Goal: Information Seeking & Learning: Learn about a topic

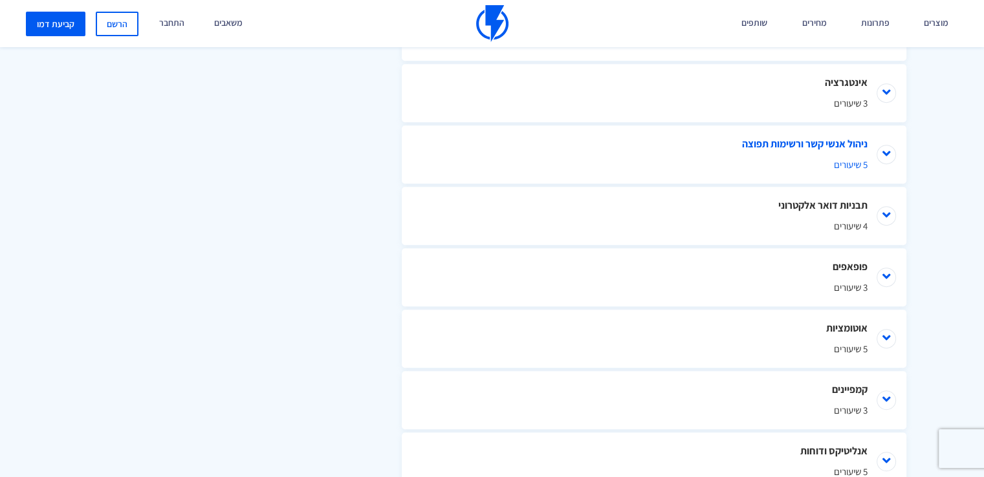
scroll to position [841, 0]
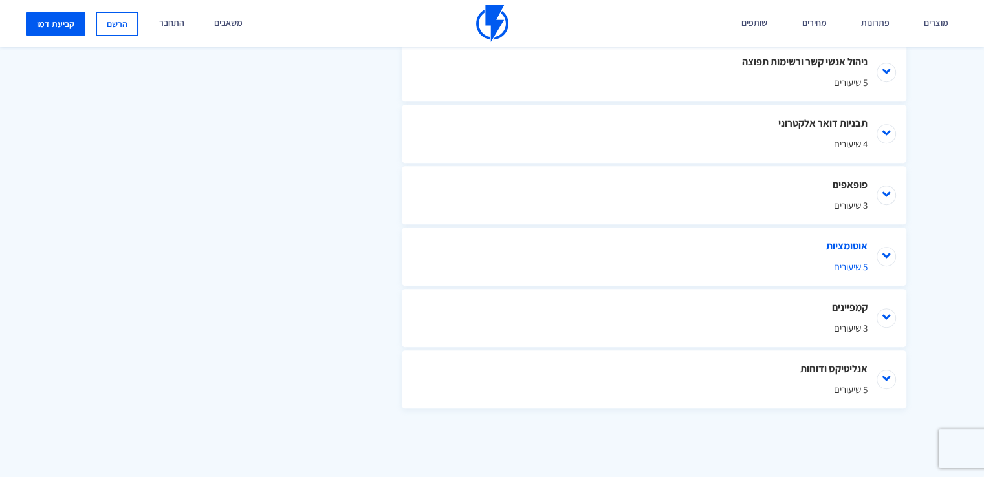
click at [888, 254] on li "אוטומציות 5 שיעורים" at bounding box center [654, 257] width 504 height 58
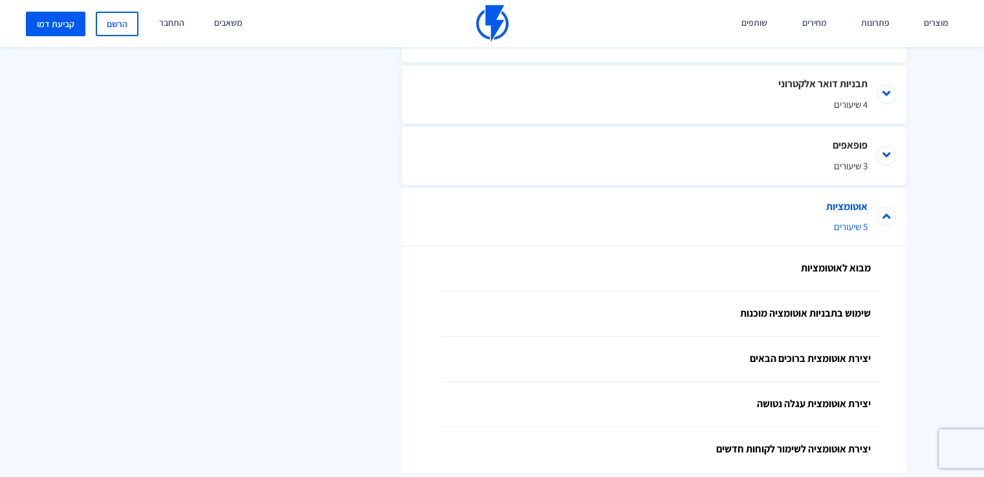
scroll to position [874, 0]
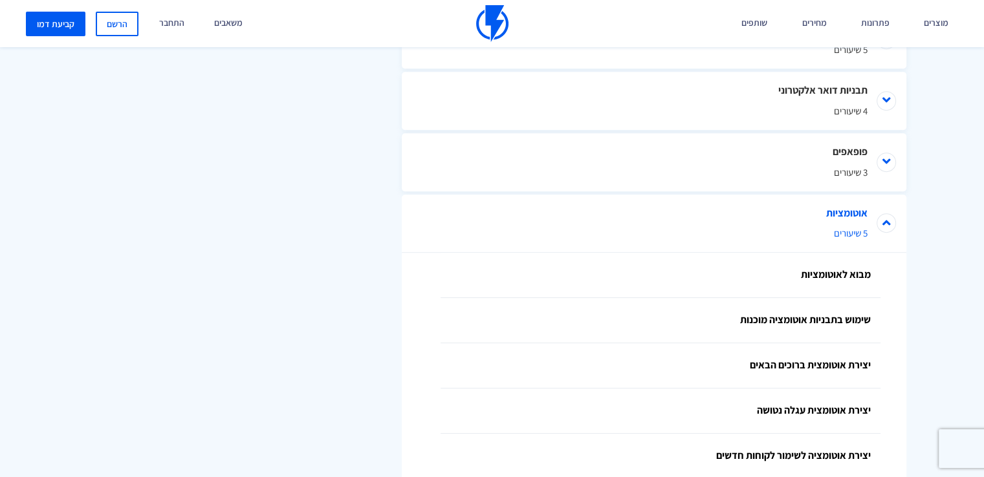
click at [884, 227] on li "אוטומציות 5 שיעורים" at bounding box center [654, 224] width 504 height 58
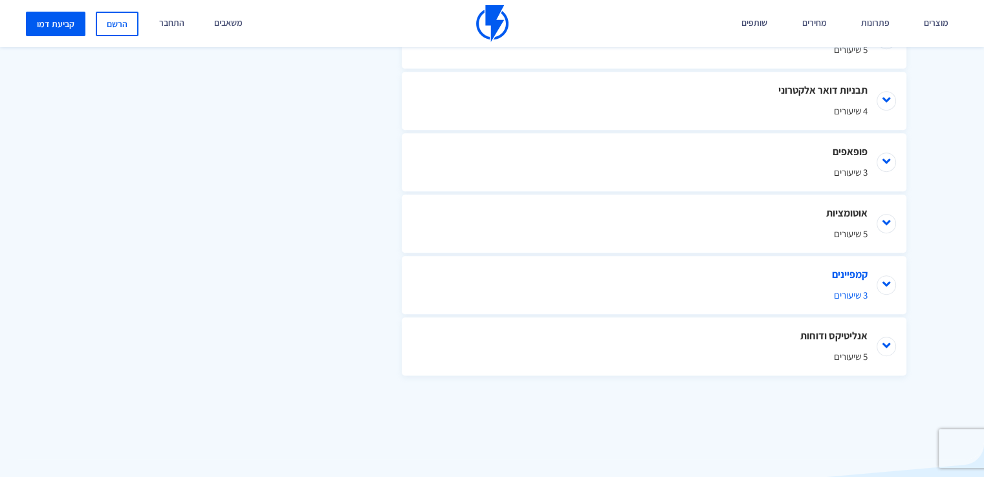
click at [889, 283] on li "קמפיינים 3 שיעורים" at bounding box center [654, 285] width 504 height 58
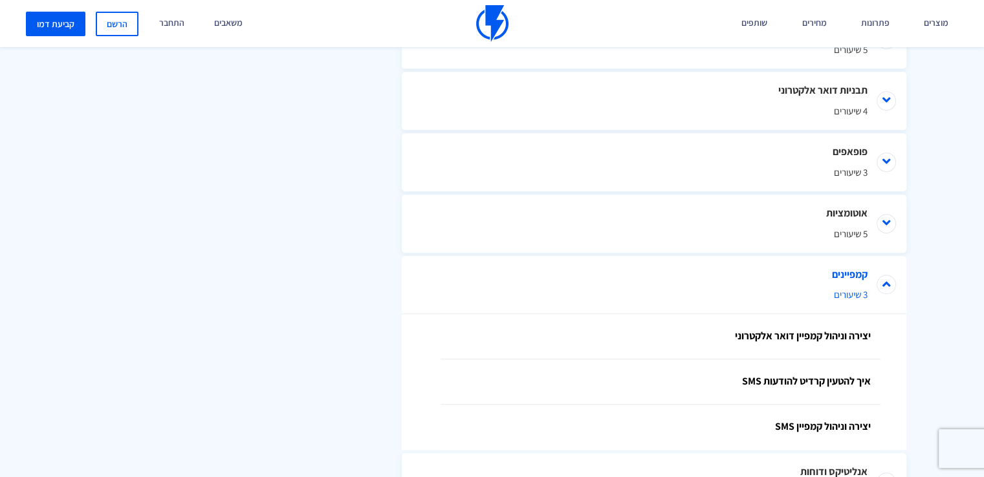
click at [889, 283] on li "קמפיינים 3 שיעורים" at bounding box center [654, 285] width 504 height 58
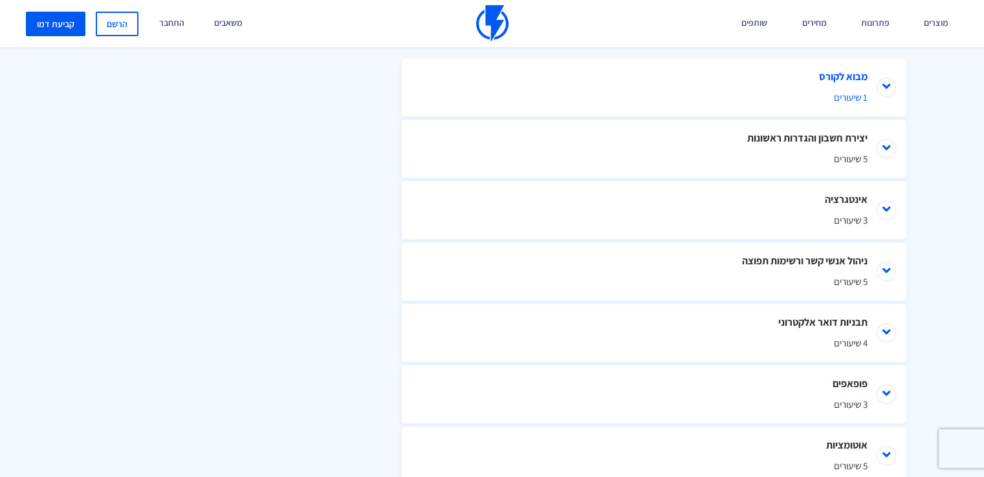
scroll to position [550, 0]
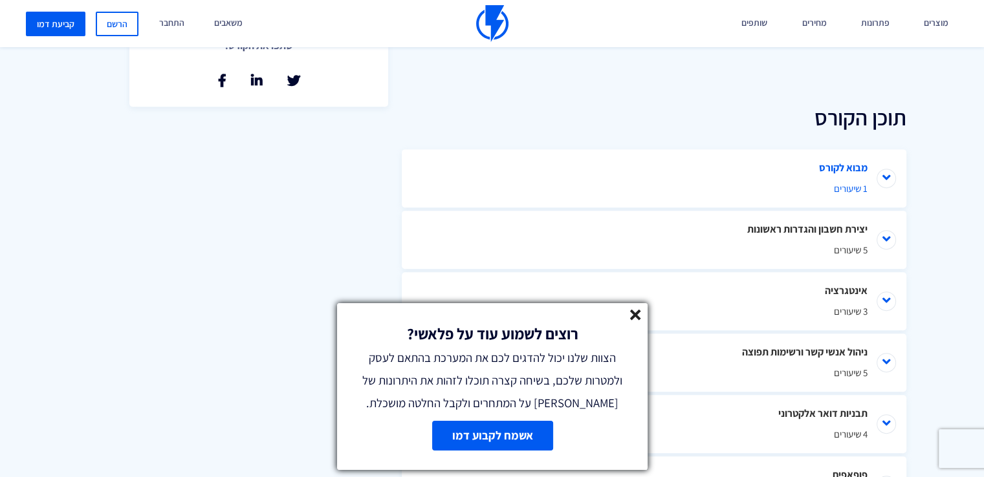
click at [882, 178] on li "מבוא לקורס 1 שיעורים" at bounding box center [654, 178] width 504 height 58
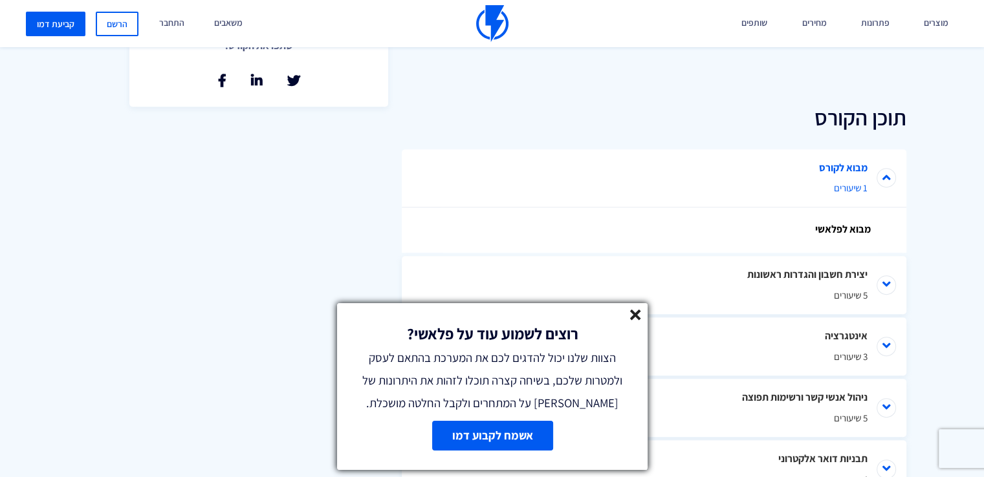
click at [882, 178] on li "מבוא לקורס 1 שיעורים" at bounding box center [654, 178] width 504 height 58
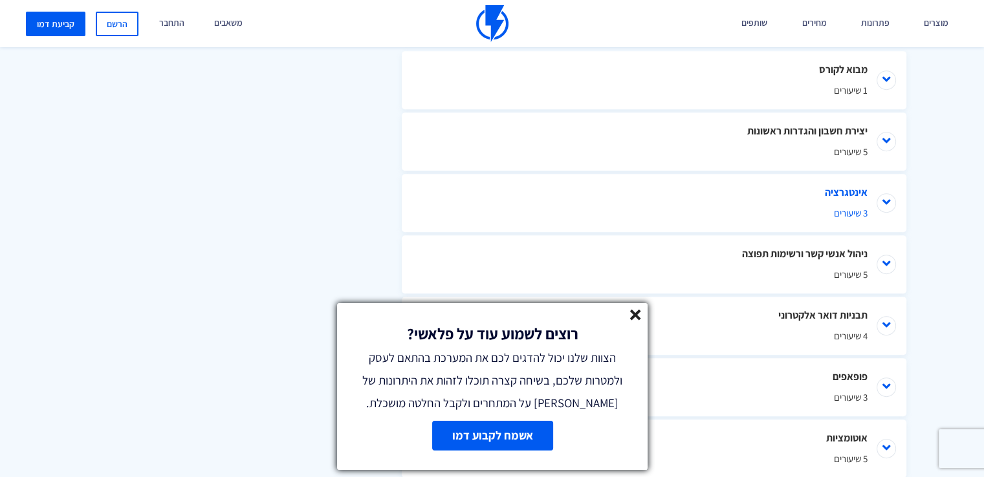
scroll to position [744, 0]
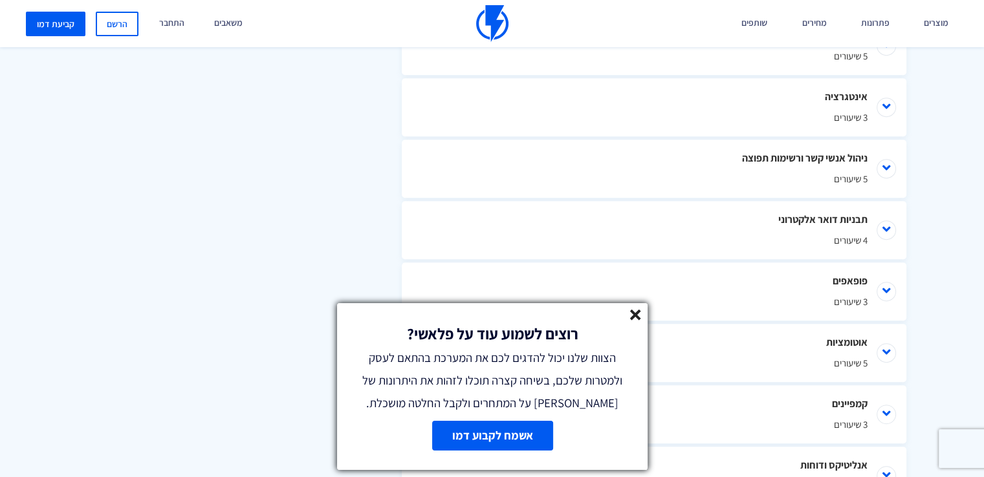
click at [639, 312] on icon at bounding box center [635, 315] width 11 height 11
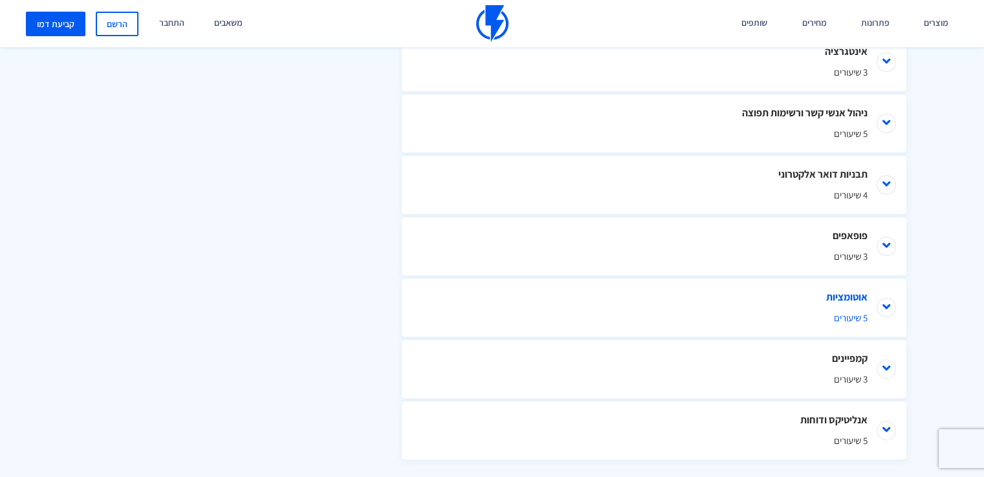
scroll to position [809, 0]
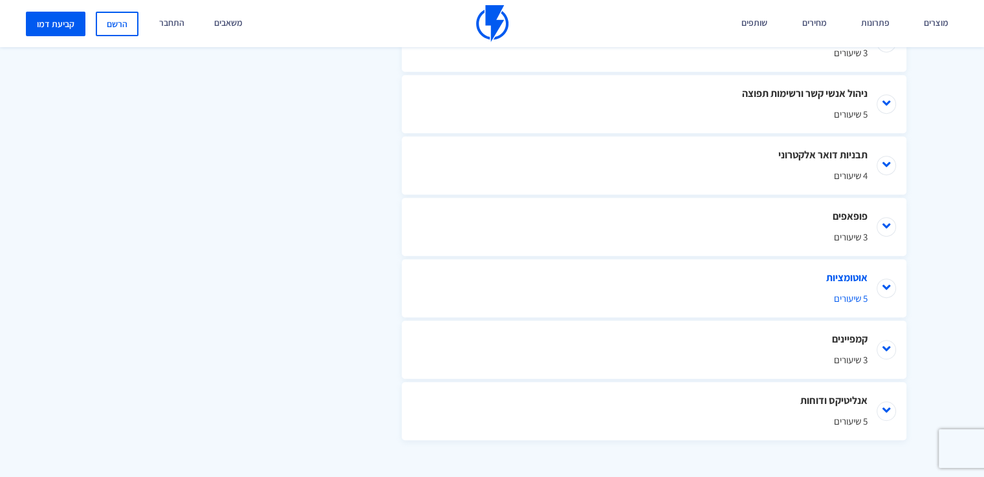
click at [887, 285] on li "אוטומציות 5 שיעורים" at bounding box center [654, 288] width 504 height 58
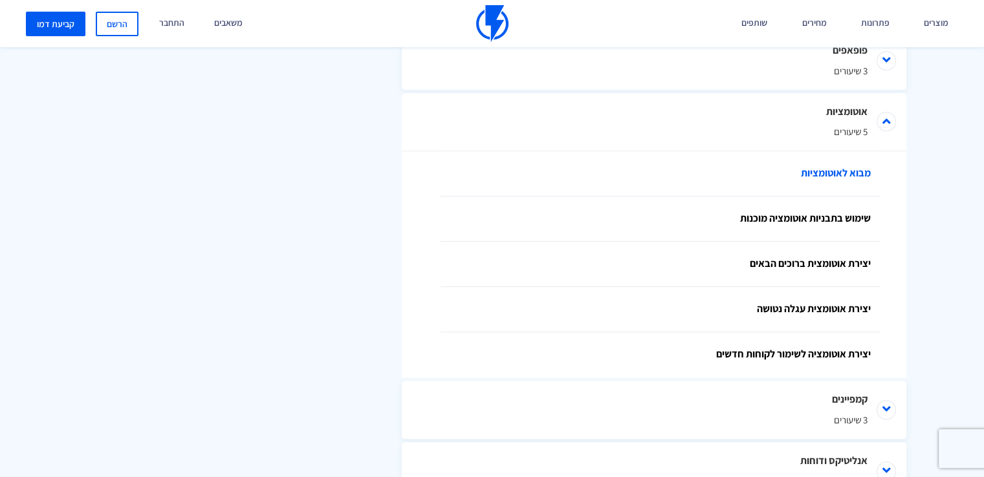
scroll to position [906, 0]
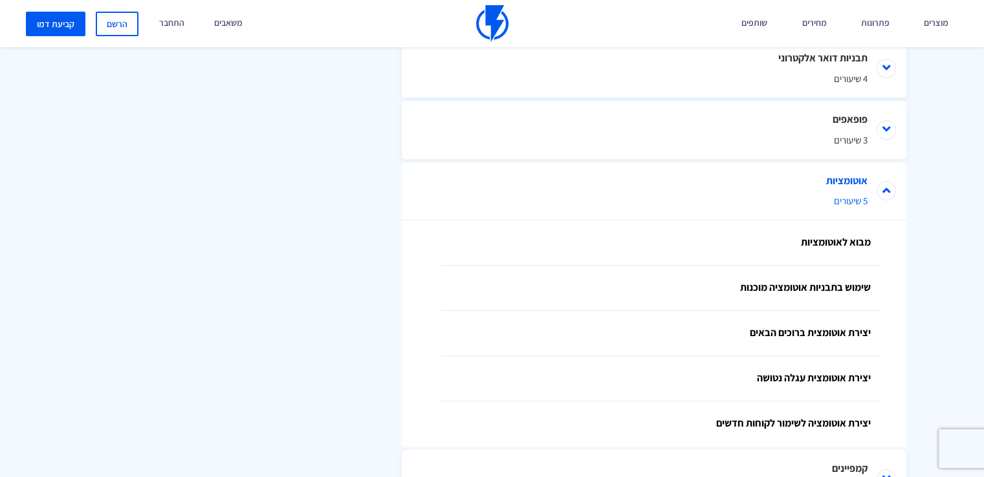
click at [893, 193] on li "אוטומציות 5 שיעורים" at bounding box center [654, 191] width 504 height 58
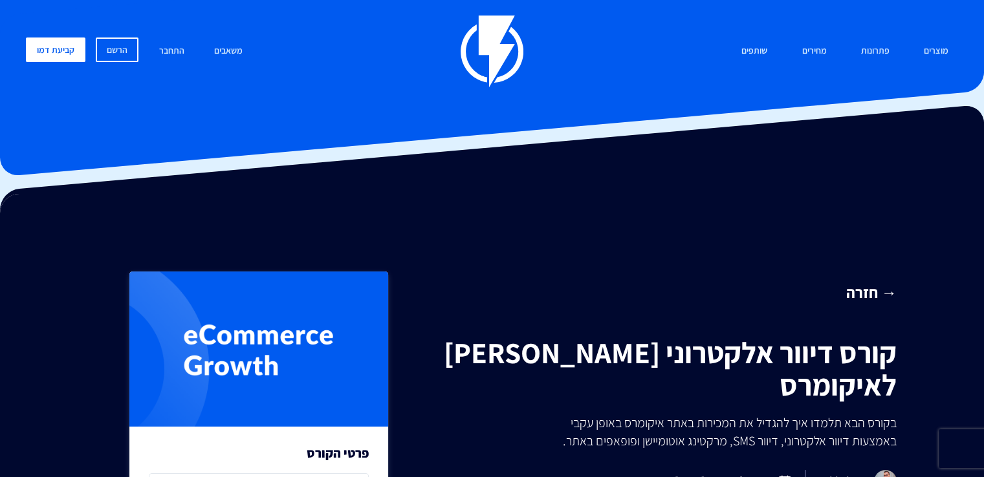
scroll to position [0, 0]
